Goal: Transaction & Acquisition: Purchase product/service

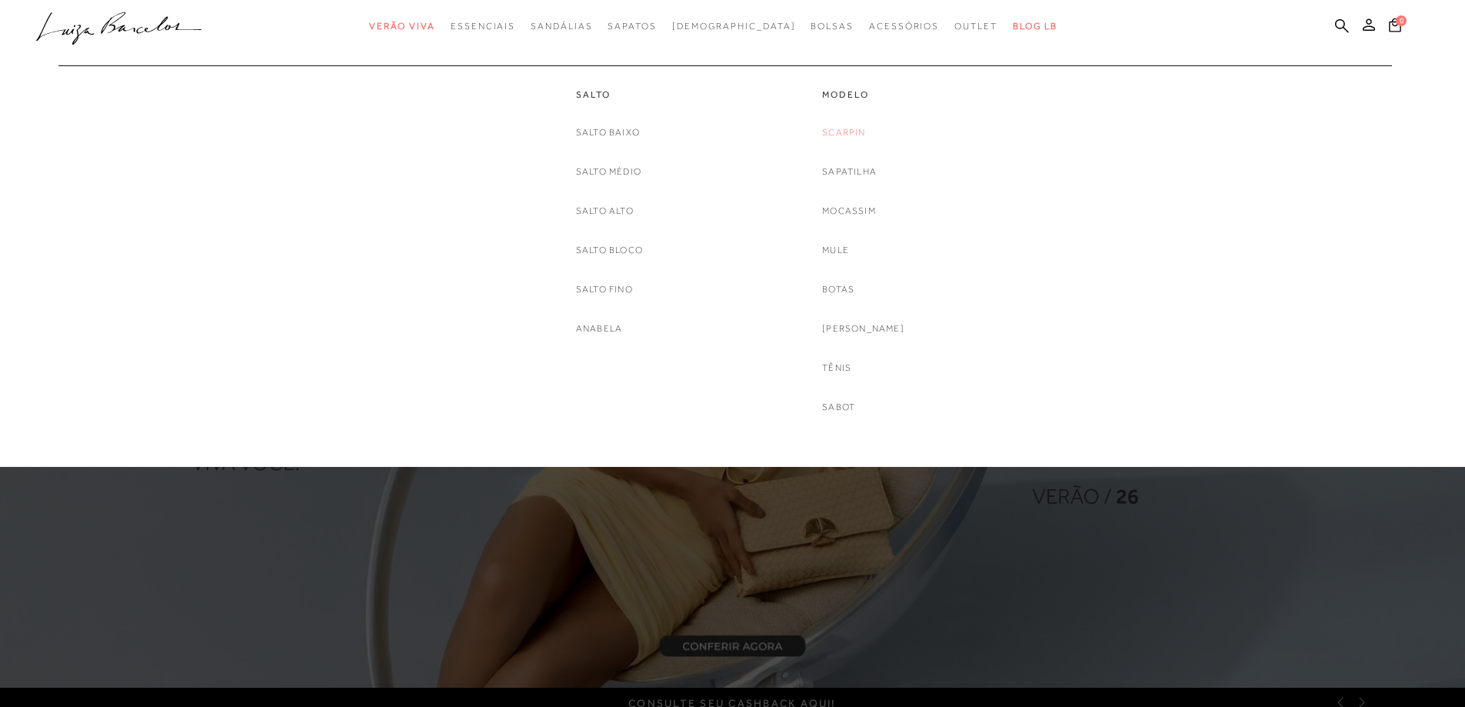
click at [865, 132] on link "Scarpin" at bounding box center [843, 133] width 43 height 16
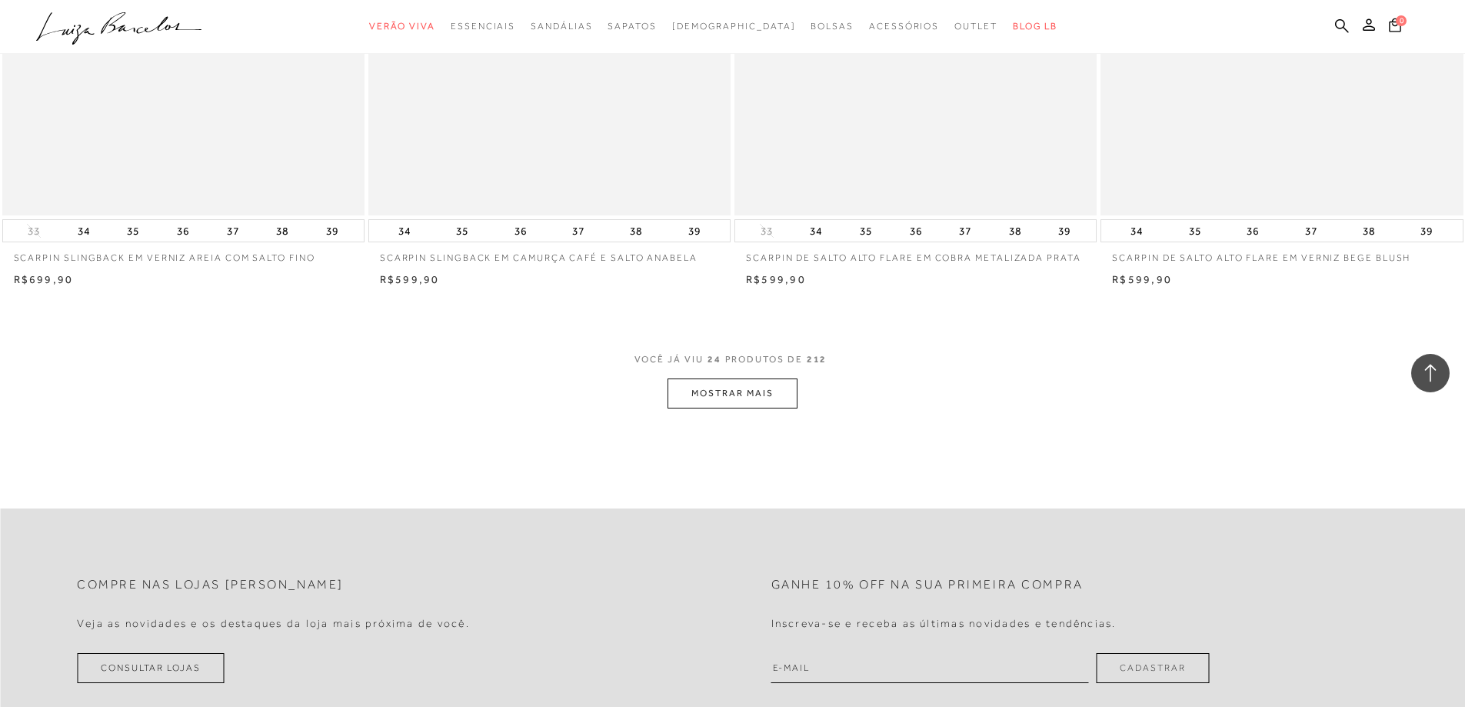
scroll to position [3768, 0]
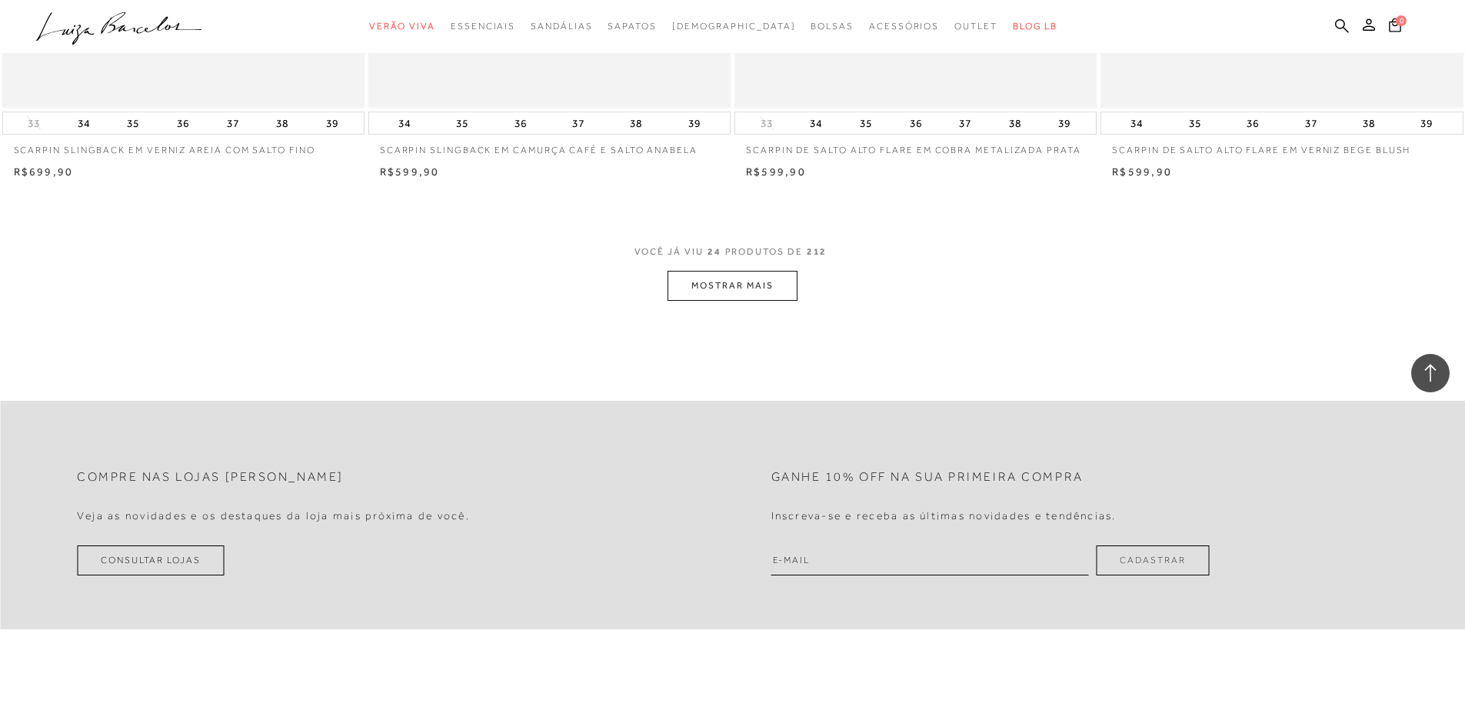
click at [744, 283] on button "MOSTRAR MAIS" at bounding box center [731, 286] width 129 height 30
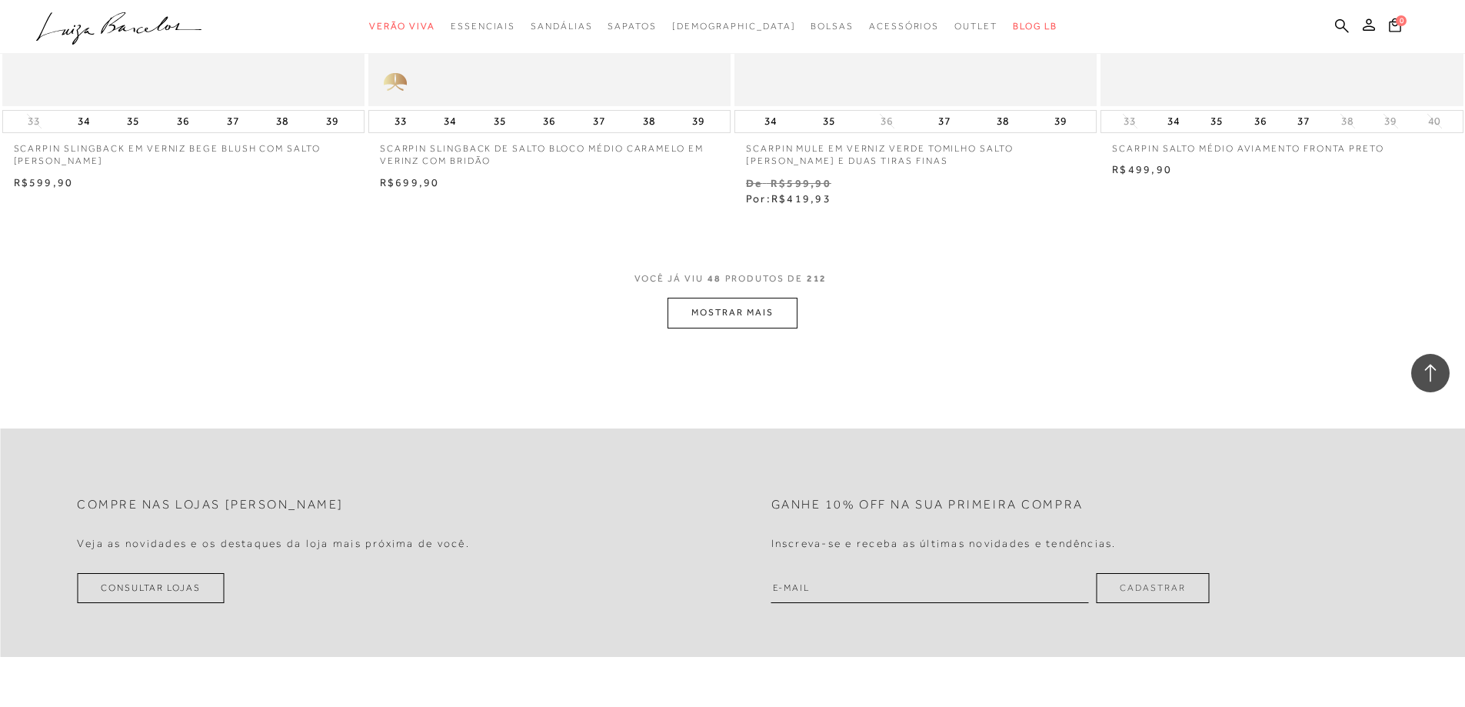
scroll to position [7689, 0]
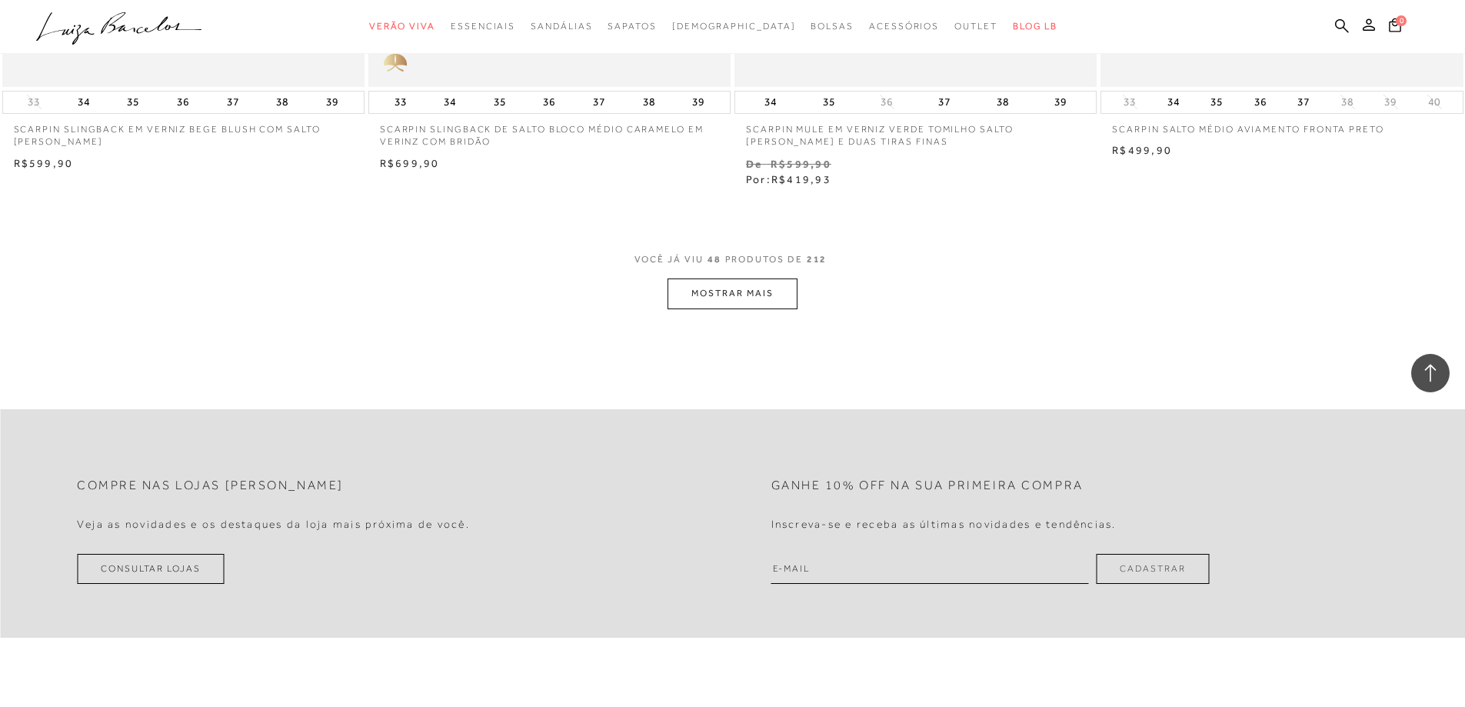
click at [762, 300] on button "MOSTRAR MAIS" at bounding box center [731, 293] width 129 height 30
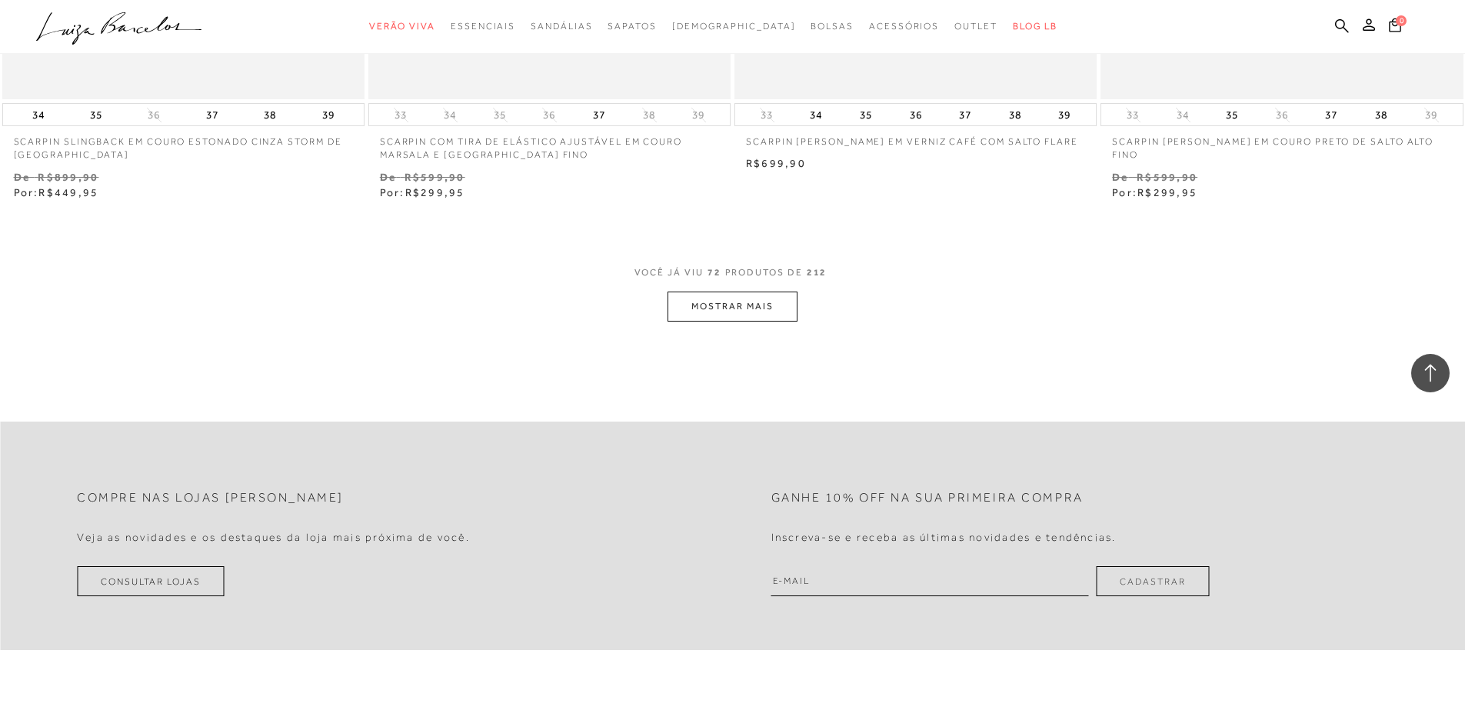
scroll to position [11610, 0]
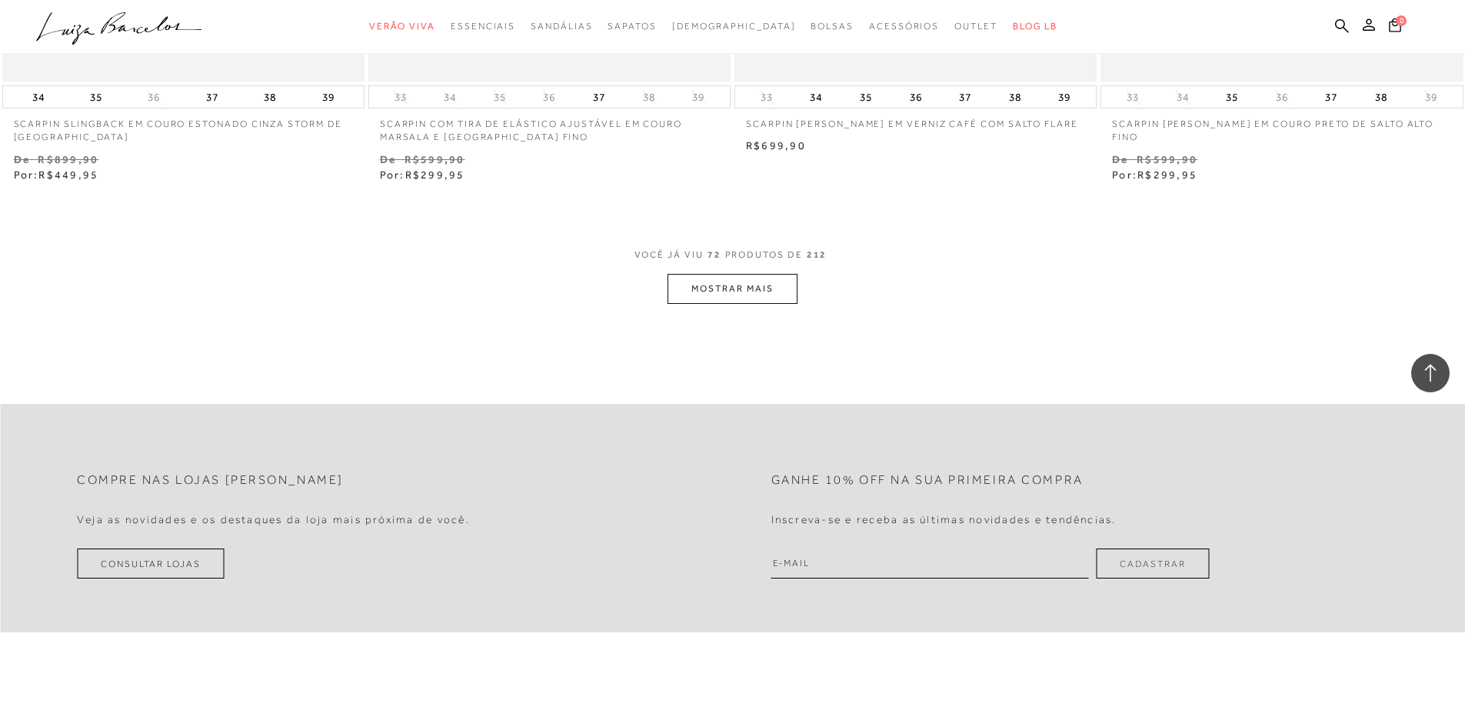
click at [770, 294] on button "MOSTRAR MAIS" at bounding box center [731, 289] width 129 height 30
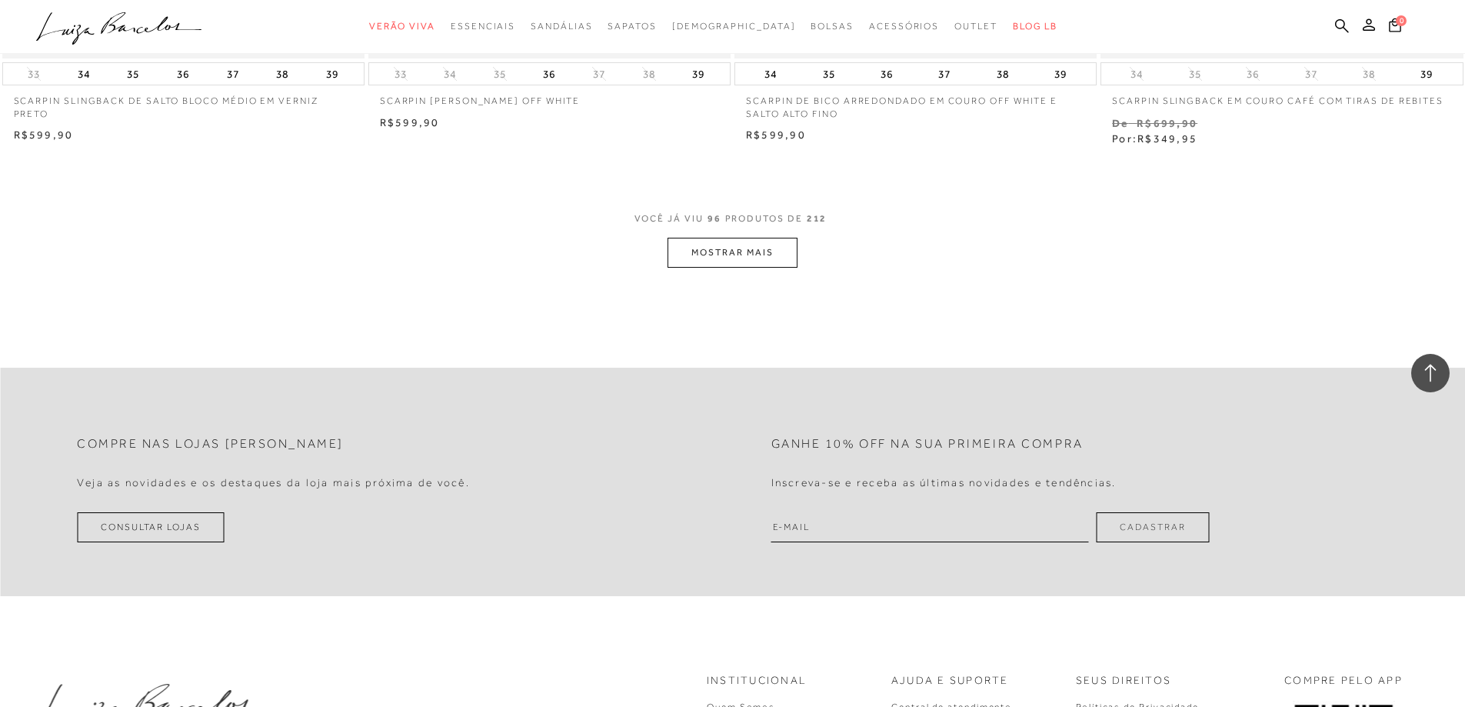
scroll to position [15608, 0]
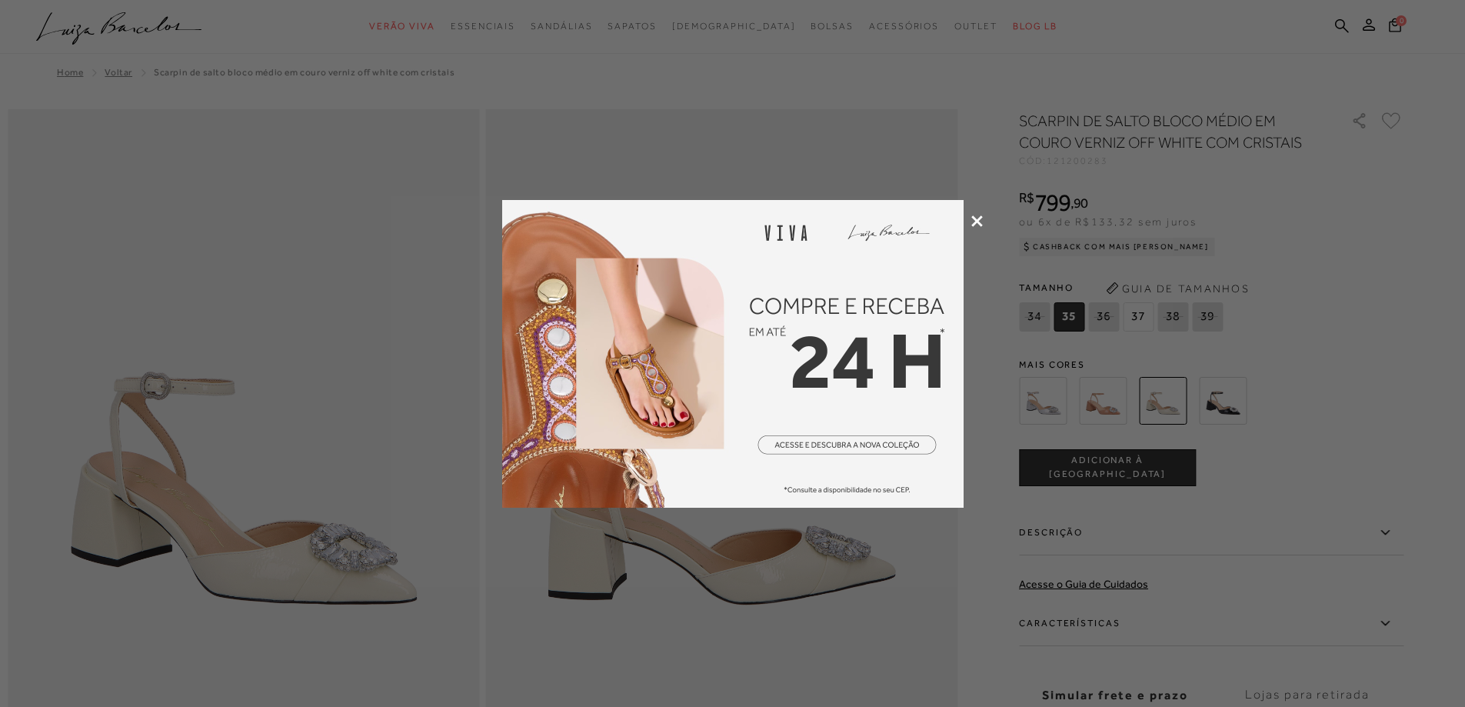
click at [973, 219] on icon at bounding box center [977, 221] width 12 height 12
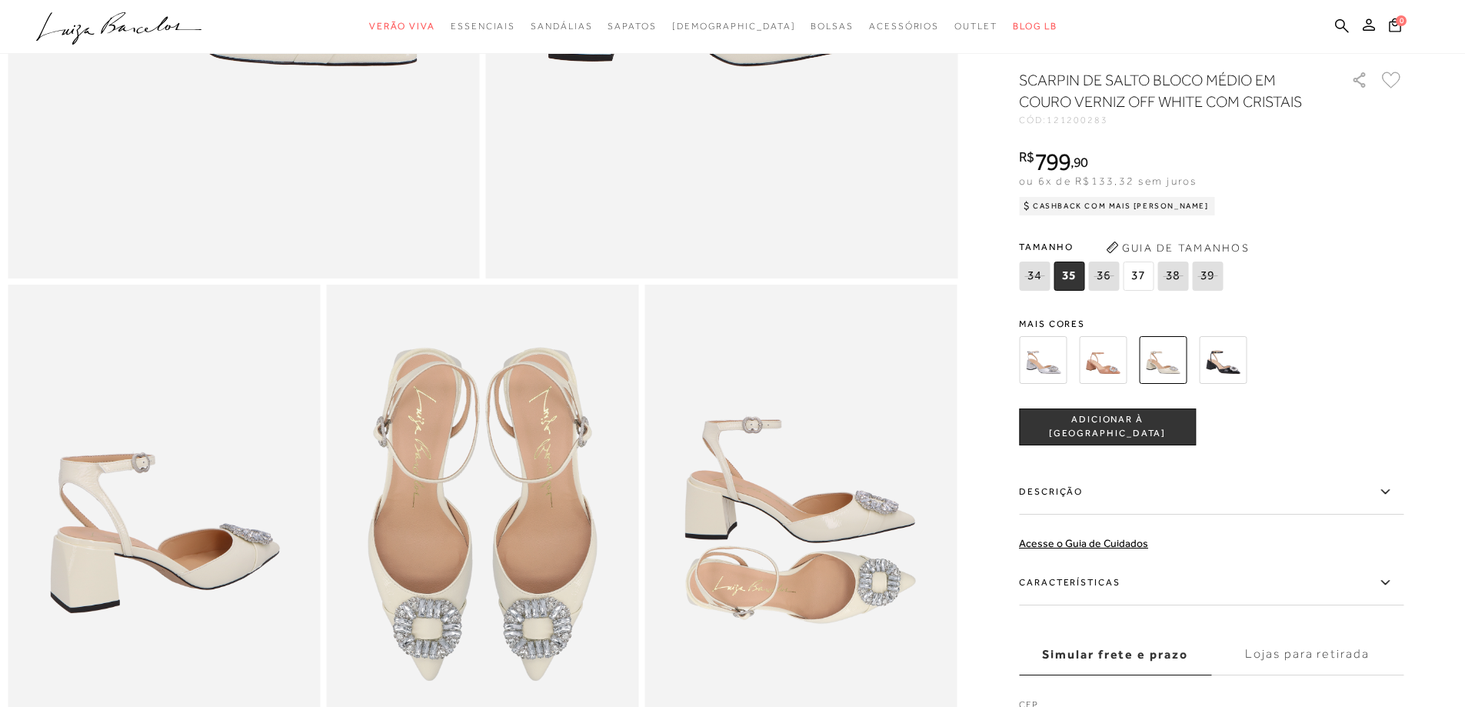
scroll to position [461, 0]
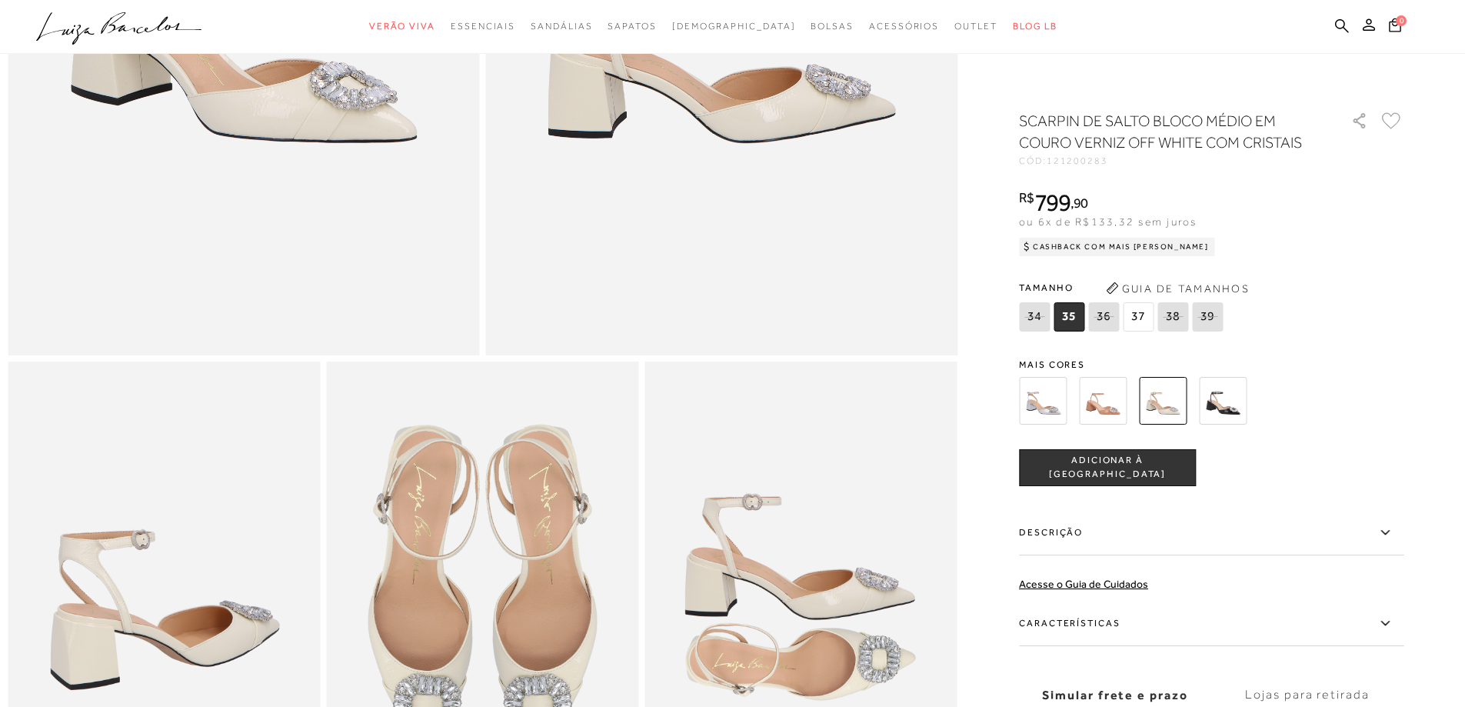
click at [1126, 424] on img at bounding box center [1103, 401] width 48 height 48
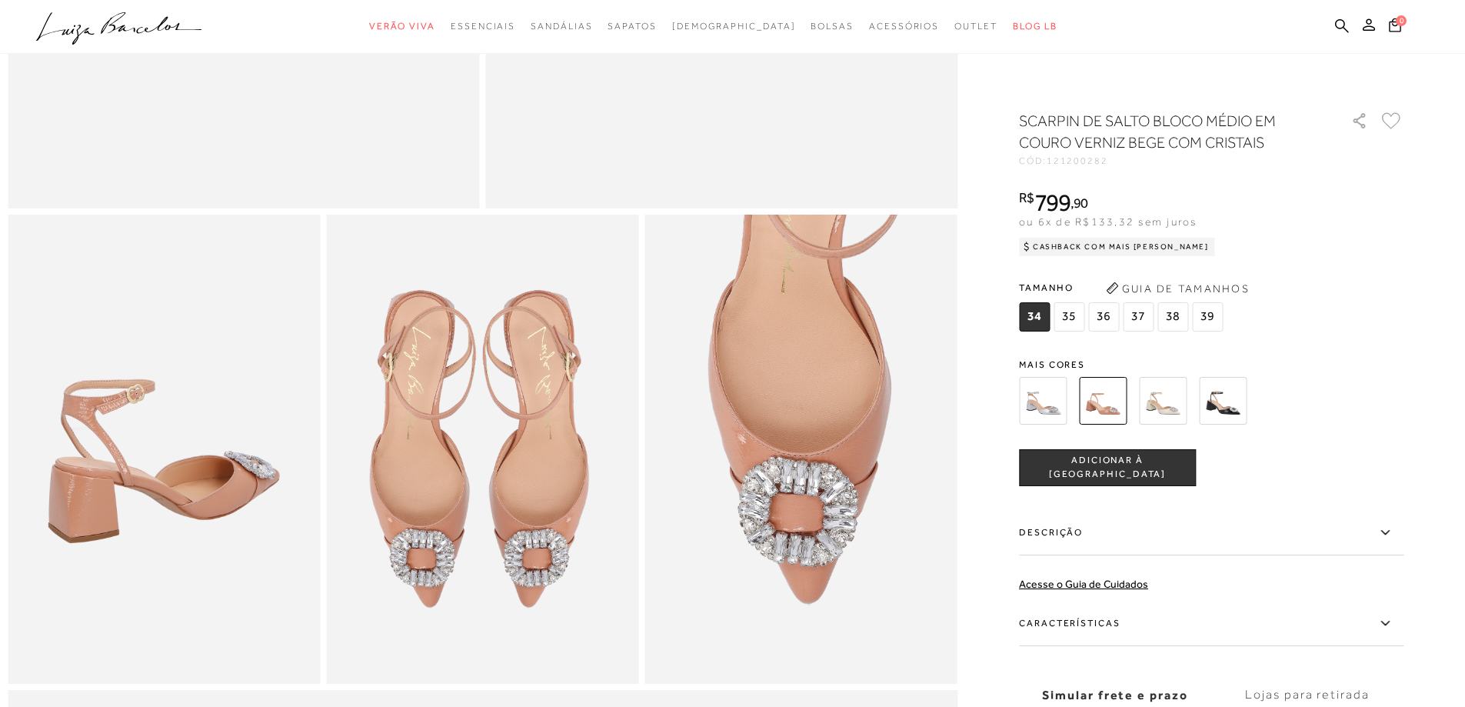
scroll to position [615, 0]
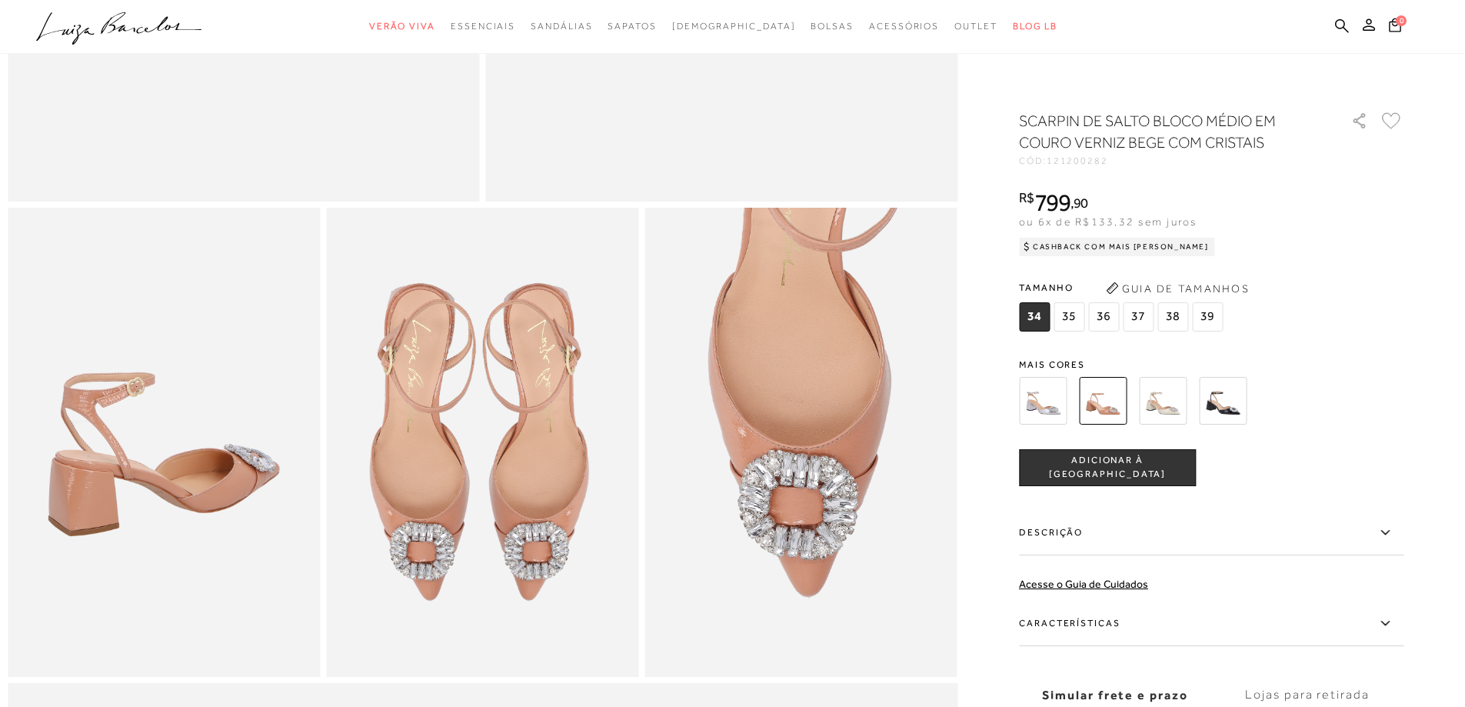
click at [1214, 411] on img at bounding box center [1223, 401] width 48 height 48
